Goal: Download file/media

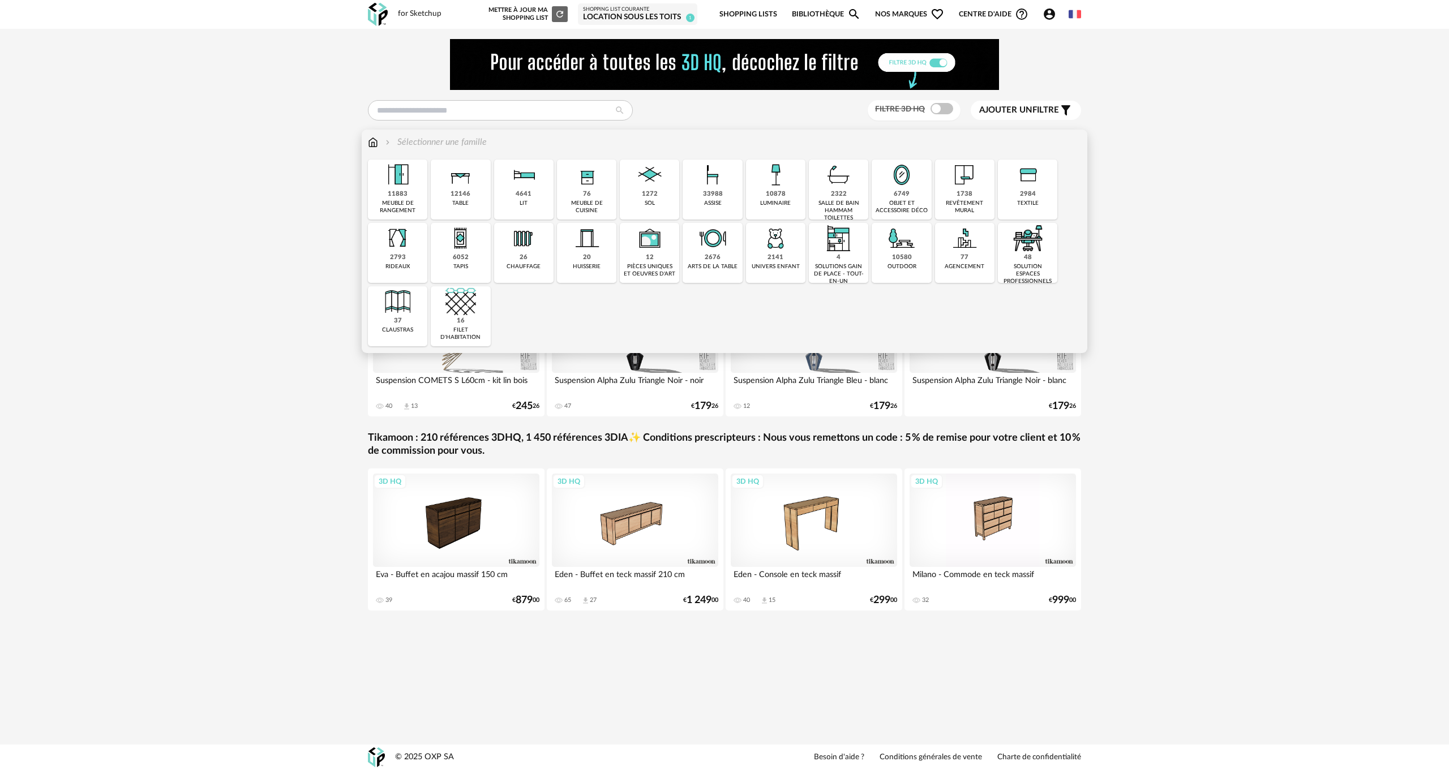
click at [593, 193] on div "76 meuble de cuisine" at bounding box center [586, 190] width 59 height 60
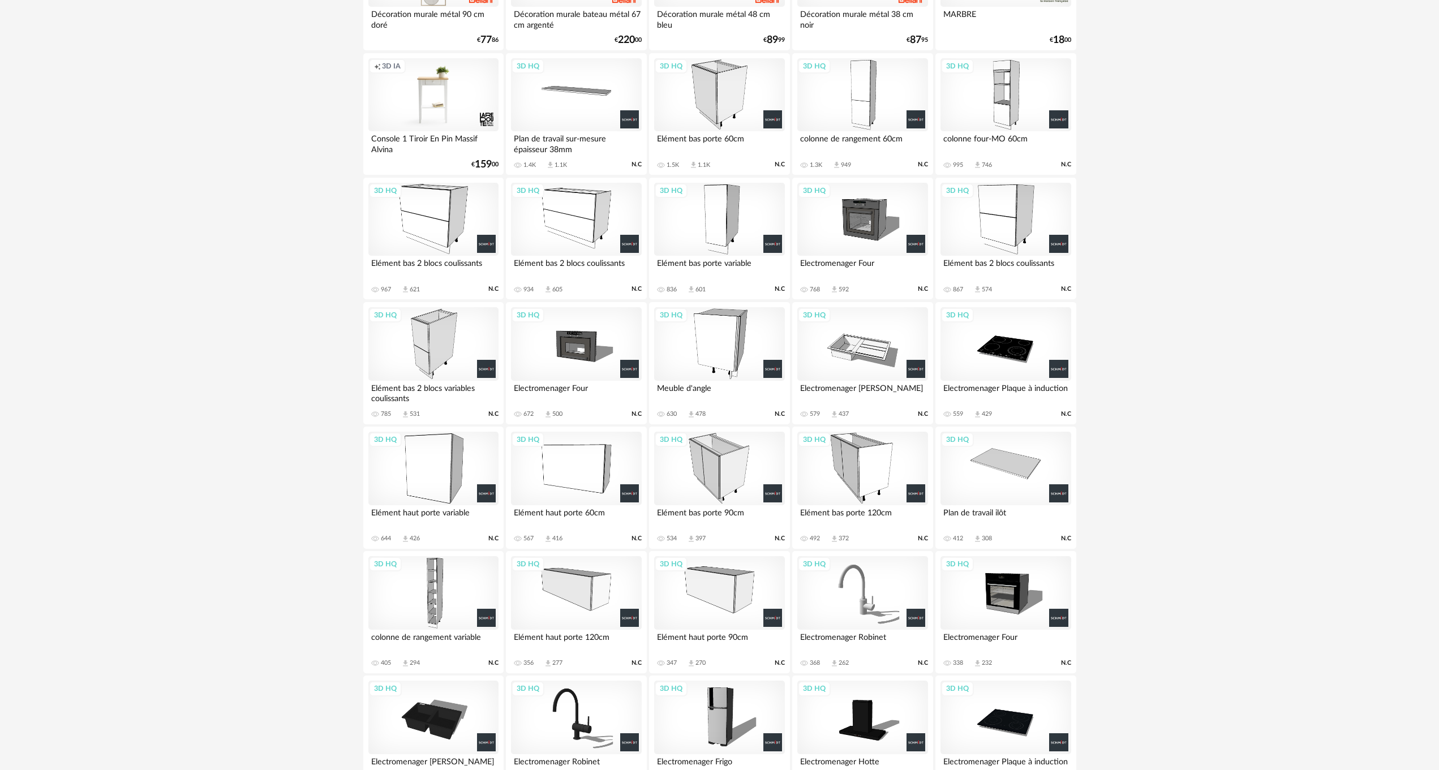
scroll to position [792, 0]
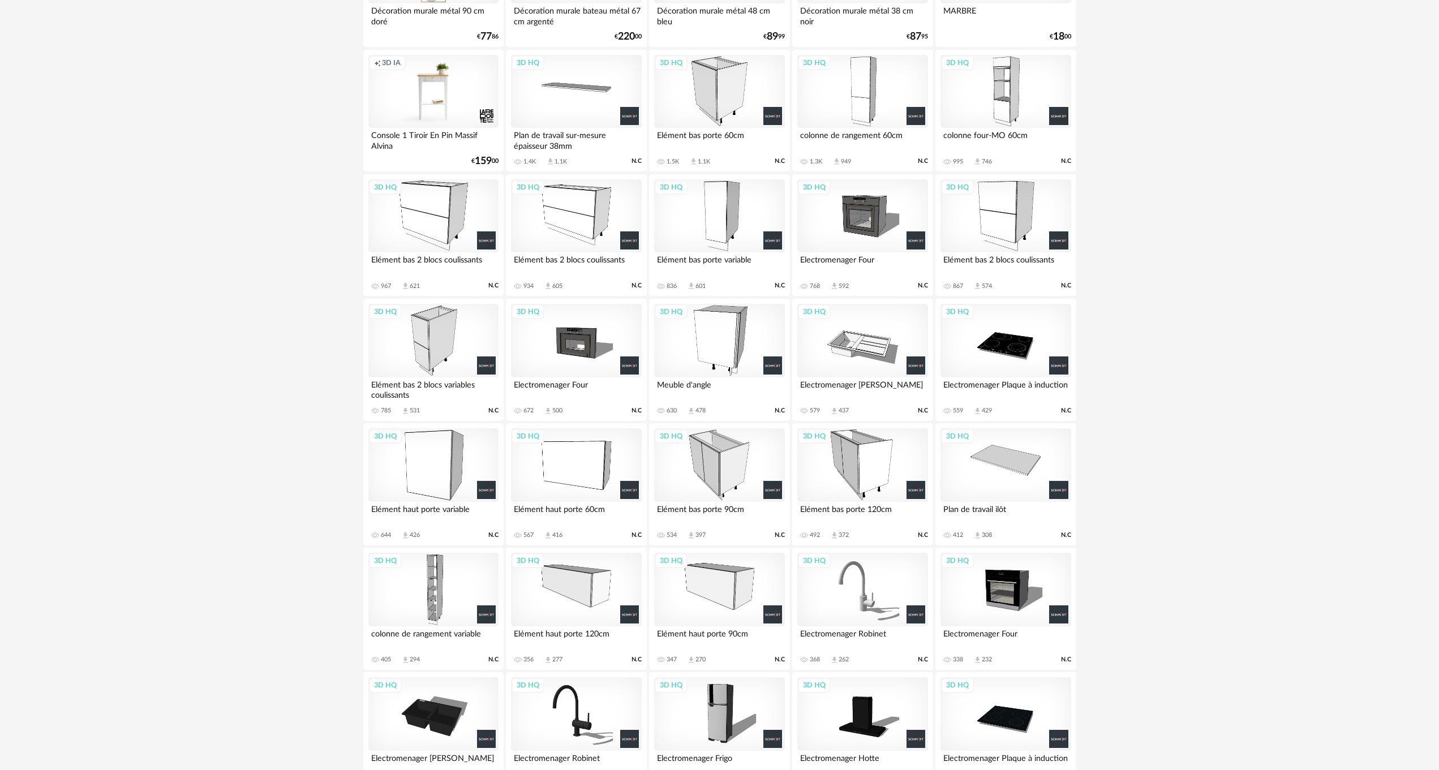
click at [586, 332] on div "3D HQ" at bounding box center [576, 341] width 130 height 74
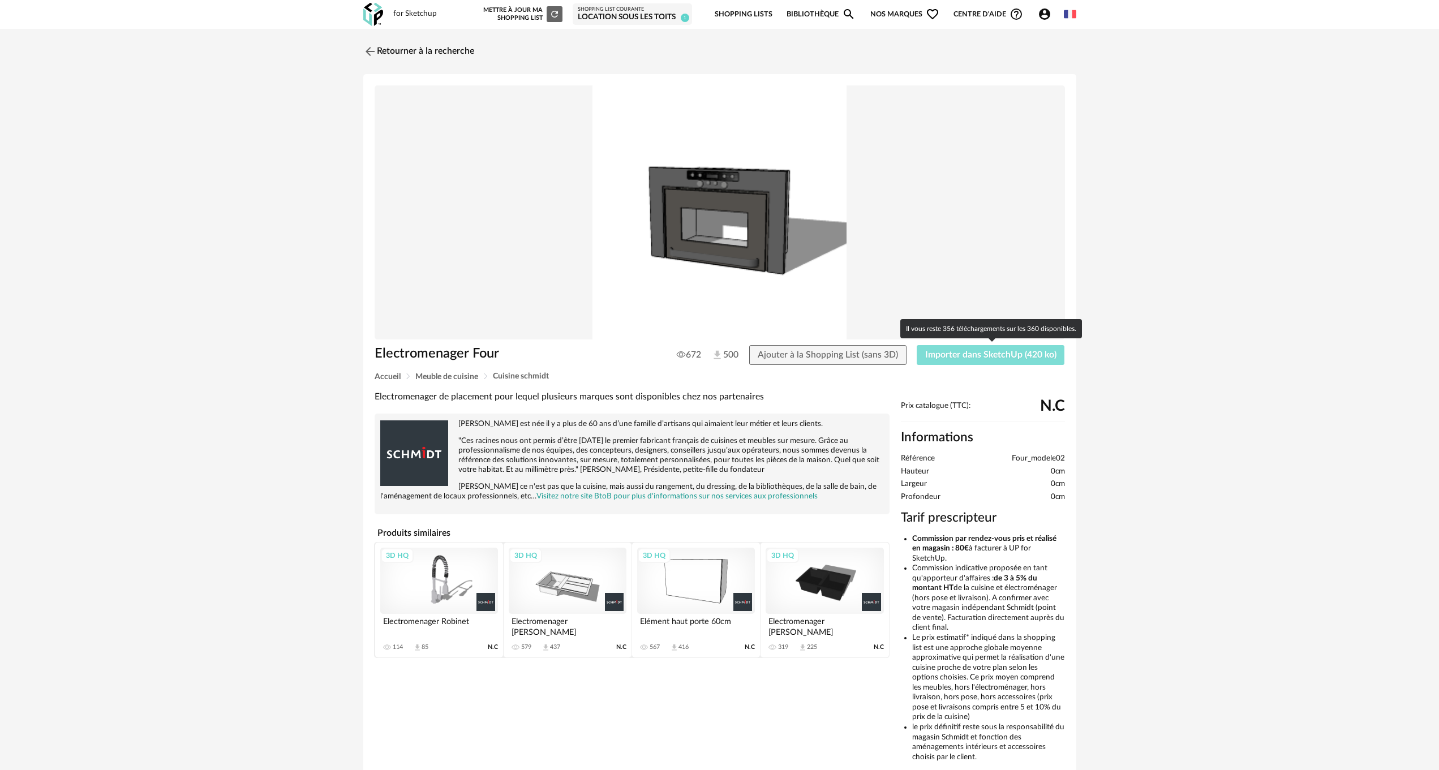
click at [967, 357] on span "Importer dans SketchUp (420 ko)" at bounding box center [990, 354] width 131 height 9
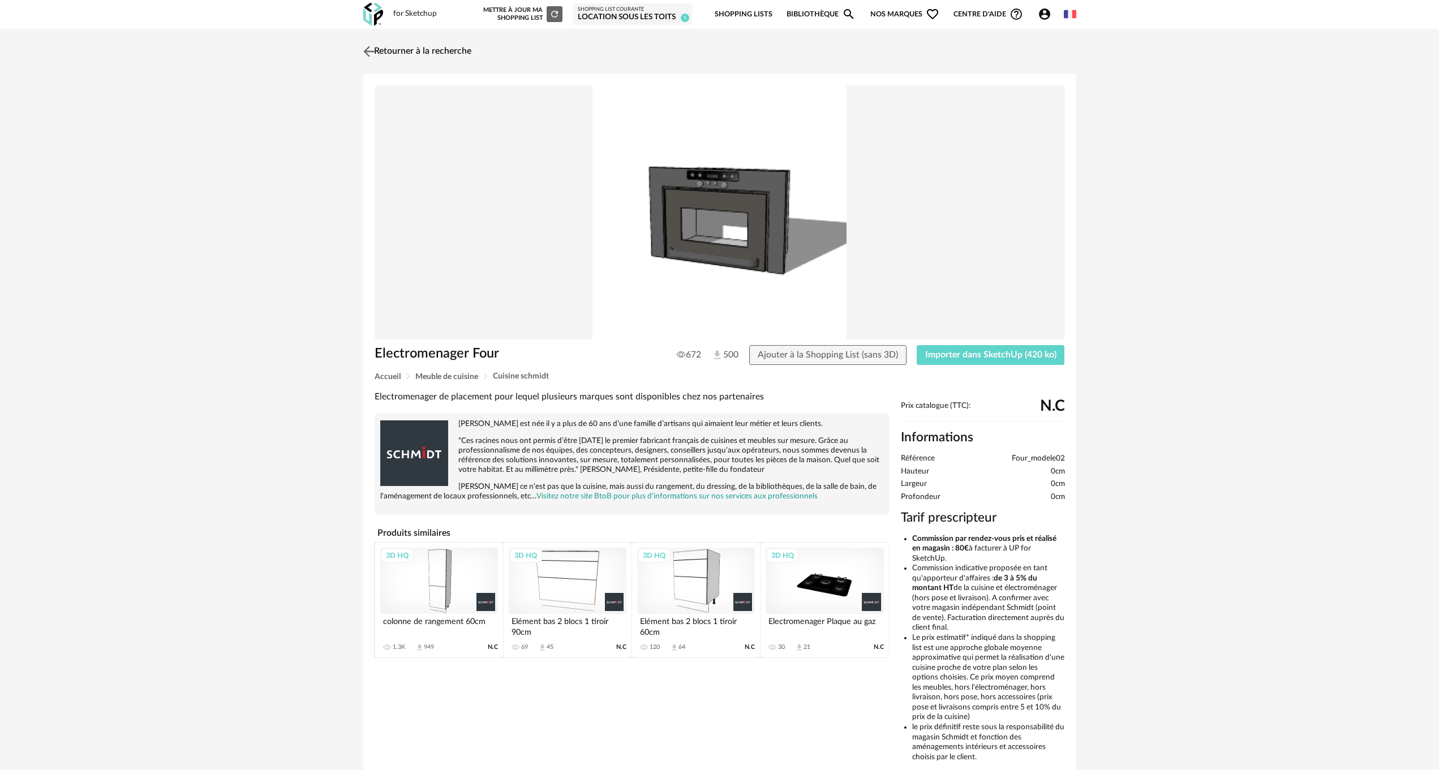
click at [386, 51] on link "Retourner à la recherche" at bounding box center [415, 51] width 111 height 25
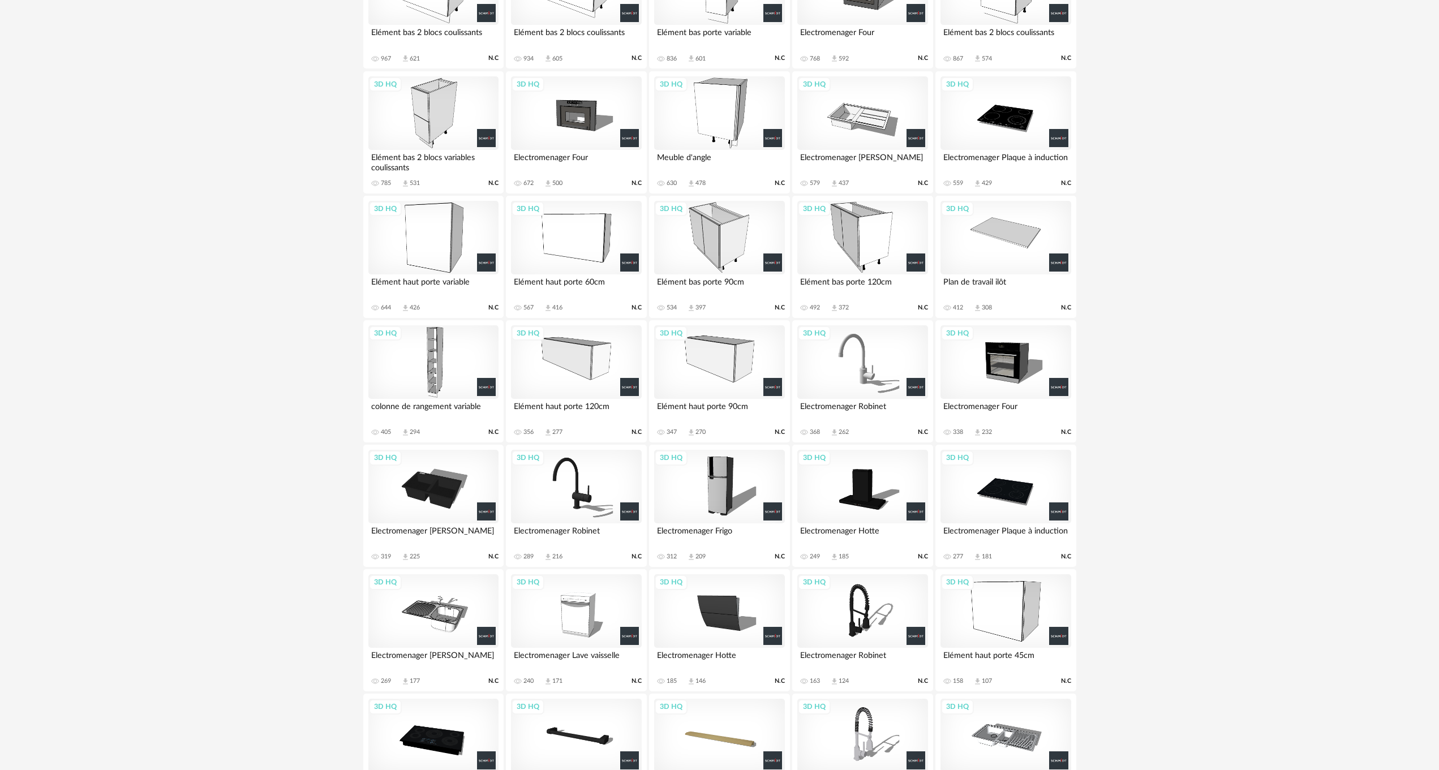
scroll to position [1049, 0]
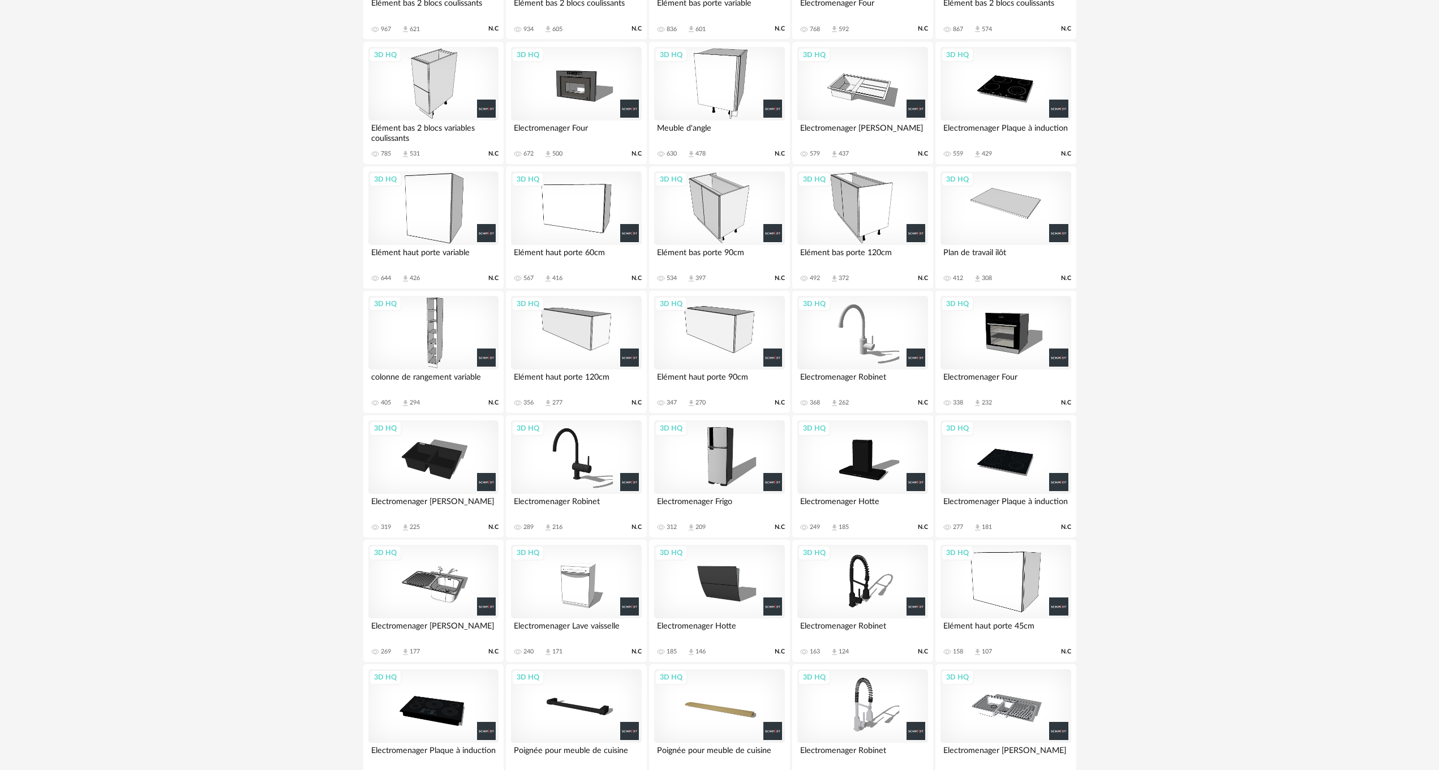
click at [1020, 329] on div "3D HQ" at bounding box center [1006, 333] width 130 height 74
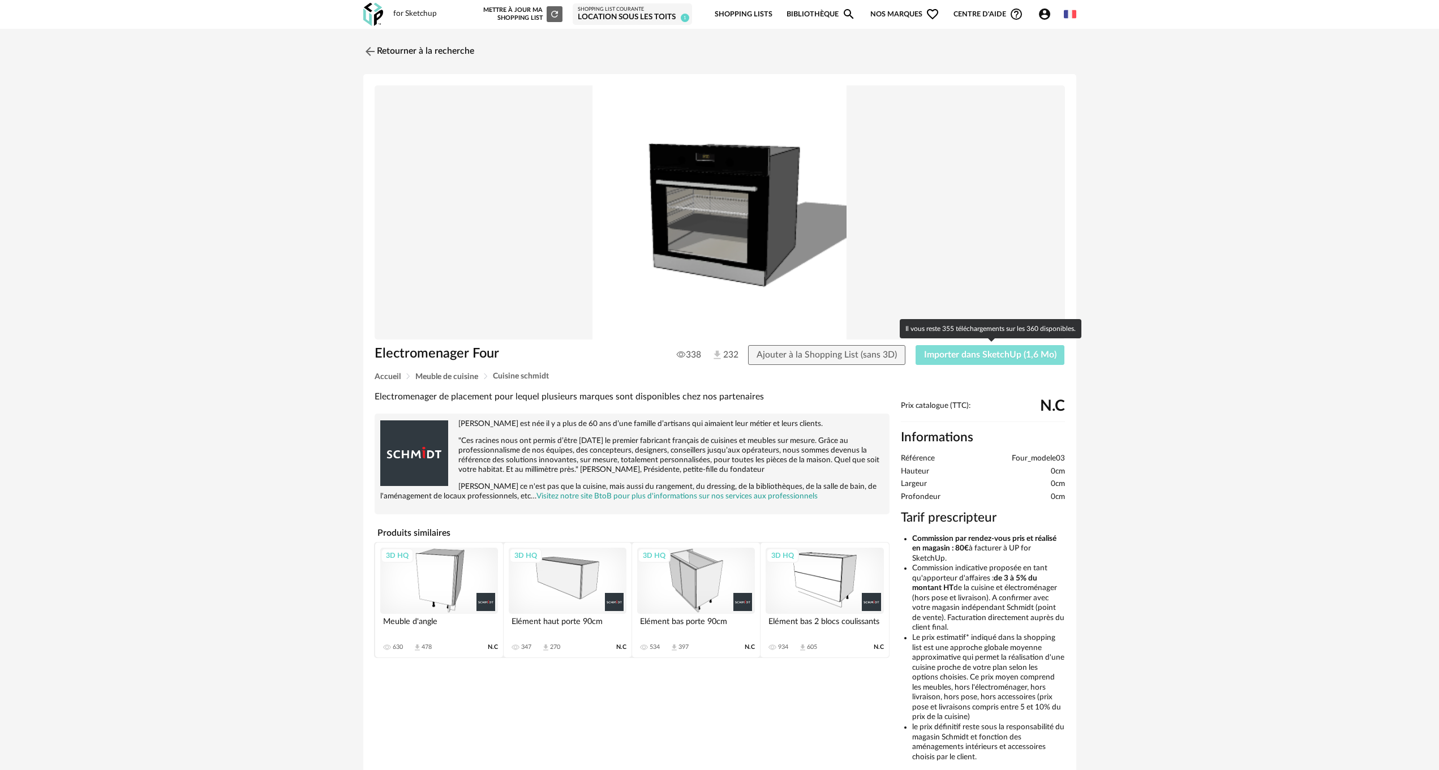
click at [985, 358] on span "Importer dans SketchUp (1,6 Mo)" at bounding box center [990, 354] width 132 height 9
